Goal: Task Accomplishment & Management: Use online tool/utility

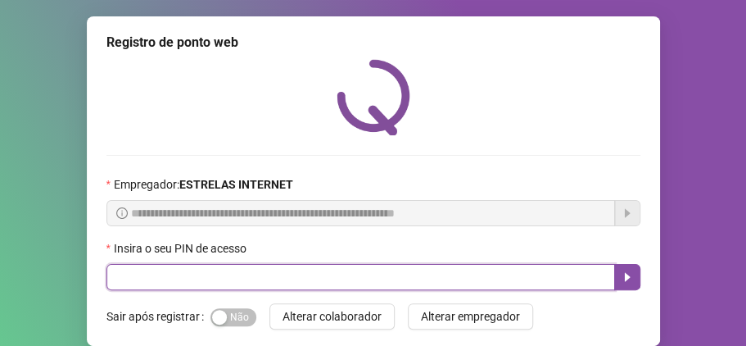
click at [165, 282] on input "text" at bounding box center [360, 277] width 509 height 26
type input "*****"
click at [629, 279] on icon "caret-right" at bounding box center [627, 276] width 13 height 13
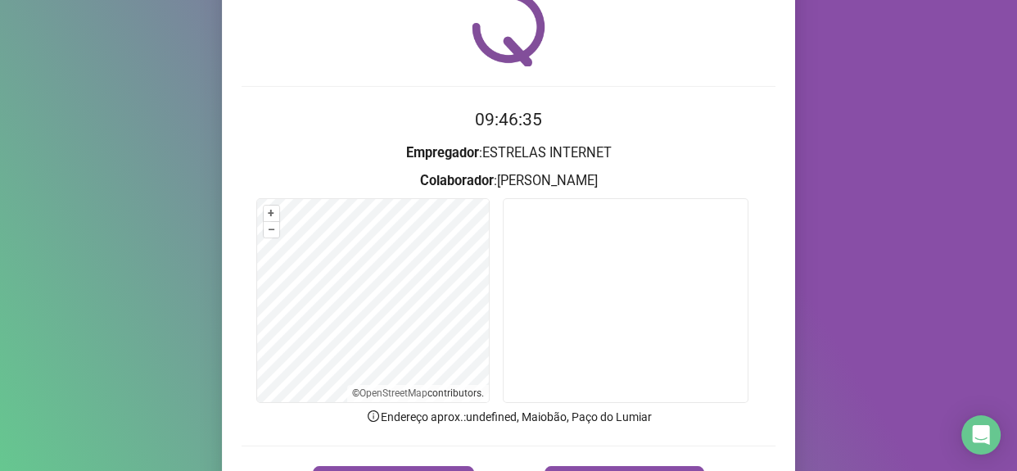
scroll to position [167, 0]
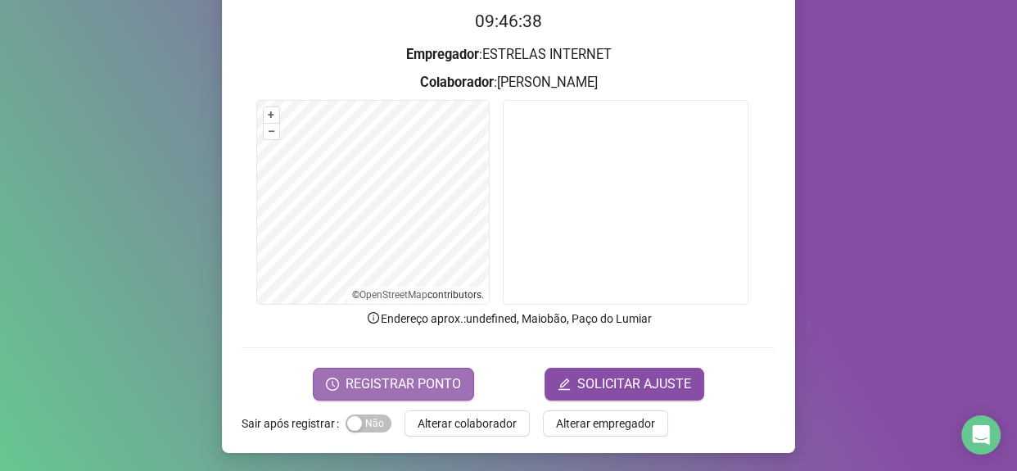
click at [418, 345] on span "REGISTRAR PONTO" at bounding box center [403, 384] width 115 height 20
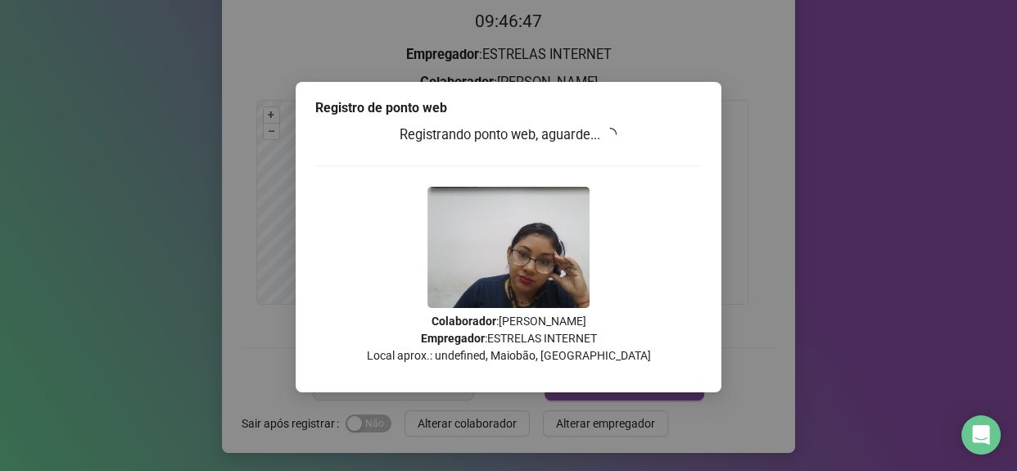
drag, startPoint x: 602, startPoint y: 103, endPoint x: 620, endPoint y: 75, distance: 33.9
click at [620, 75] on div "Registro de ponto web Registrando ponto web, aguarde... Colaborador : [PERSON_N…" at bounding box center [508, 235] width 1017 height 471
click at [295, 72] on div "Registro de ponto web Registrando ponto web, aguarde... Colaborador : [PERSON_N…" at bounding box center [508, 235] width 1017 height 471
click at [745, 121] on div "Registro de ponto web Registrando ponto web, aguarde... Colaborador : [PERSON_N…" at bounding box center [508, 235] width 1017 height 471
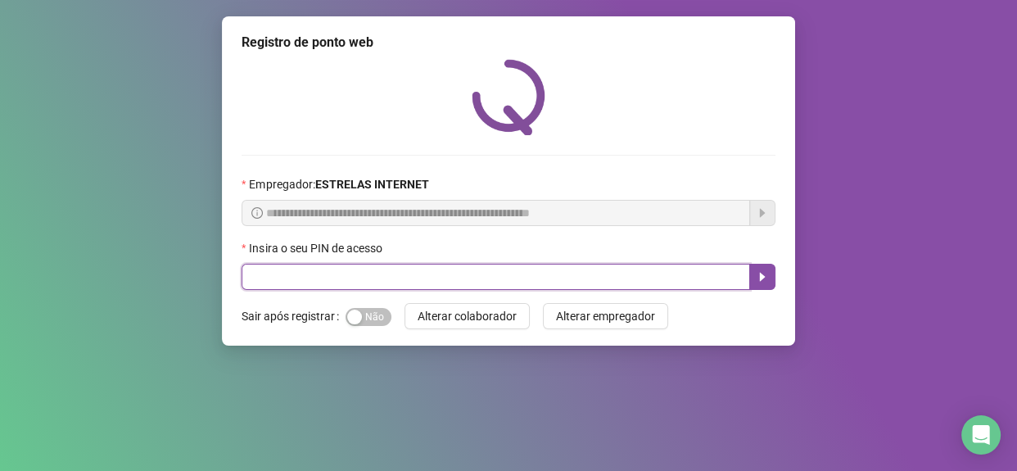
click at [357, 274] on input "text" at bounding box center [496, 277] width 509 height 26
type input "*****"
click at [762, 286] on button "button" at bounding box center [762, 277] width 26 height 26
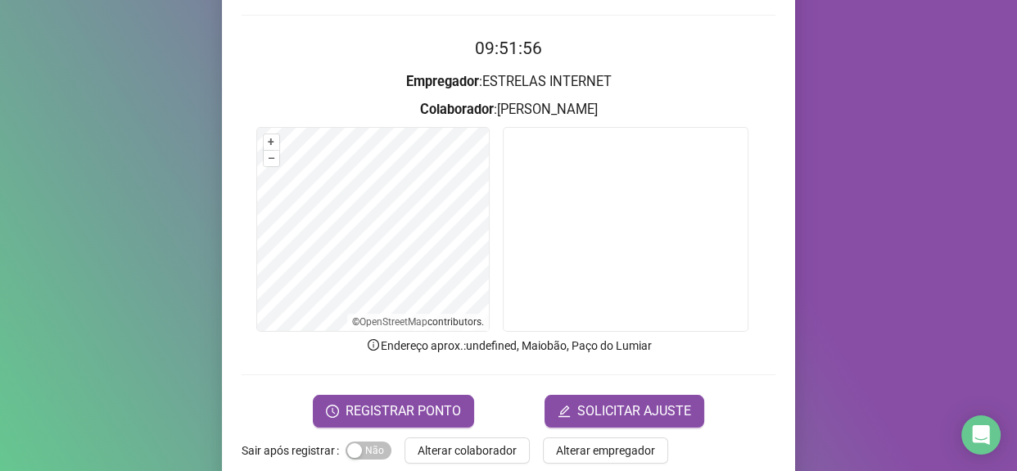
scroll to position [167, 0]
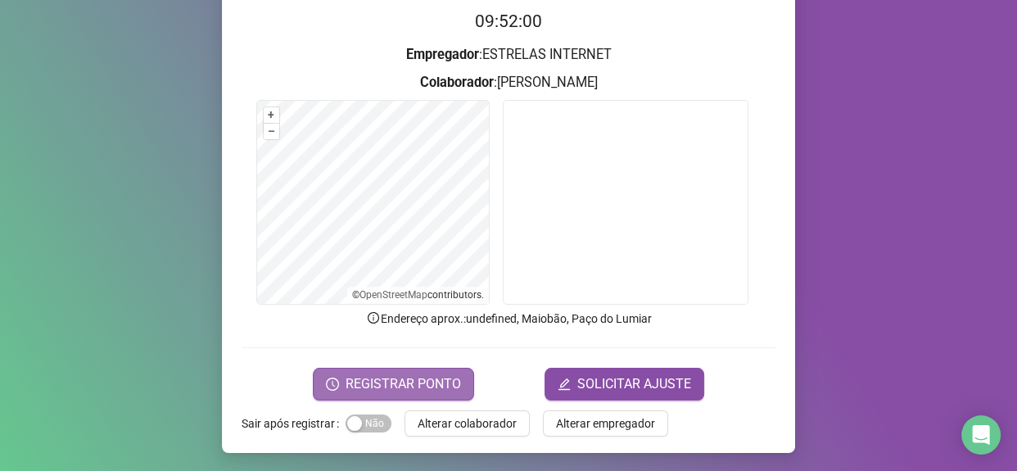
click at [352, 382] on span "REGISTRAR PONTO" at bounding box center [403, 384] width 115 height 20
